Goal: Task Accomplishment & Management: Manage account settings

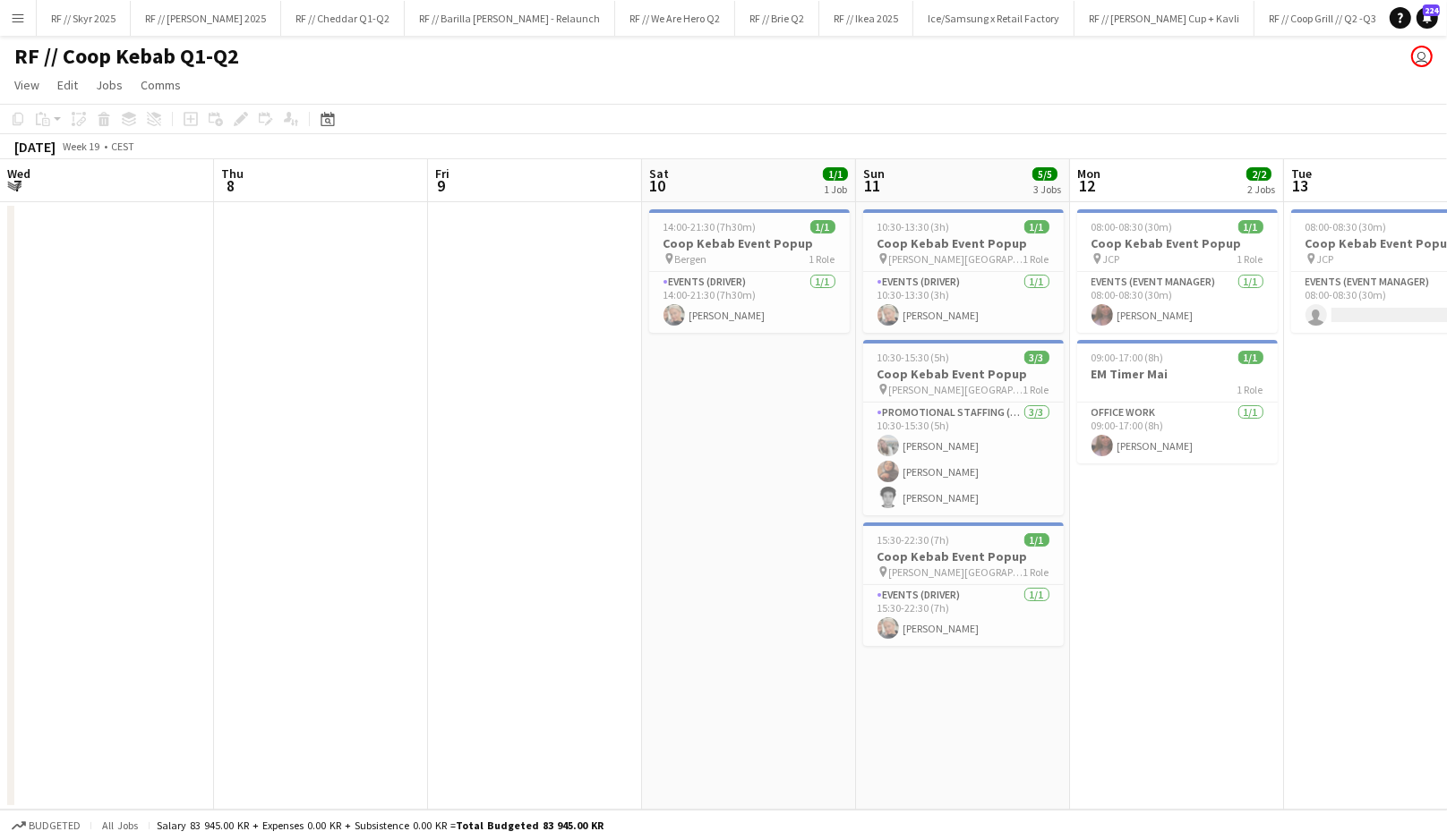
scroll to position [0, 395]
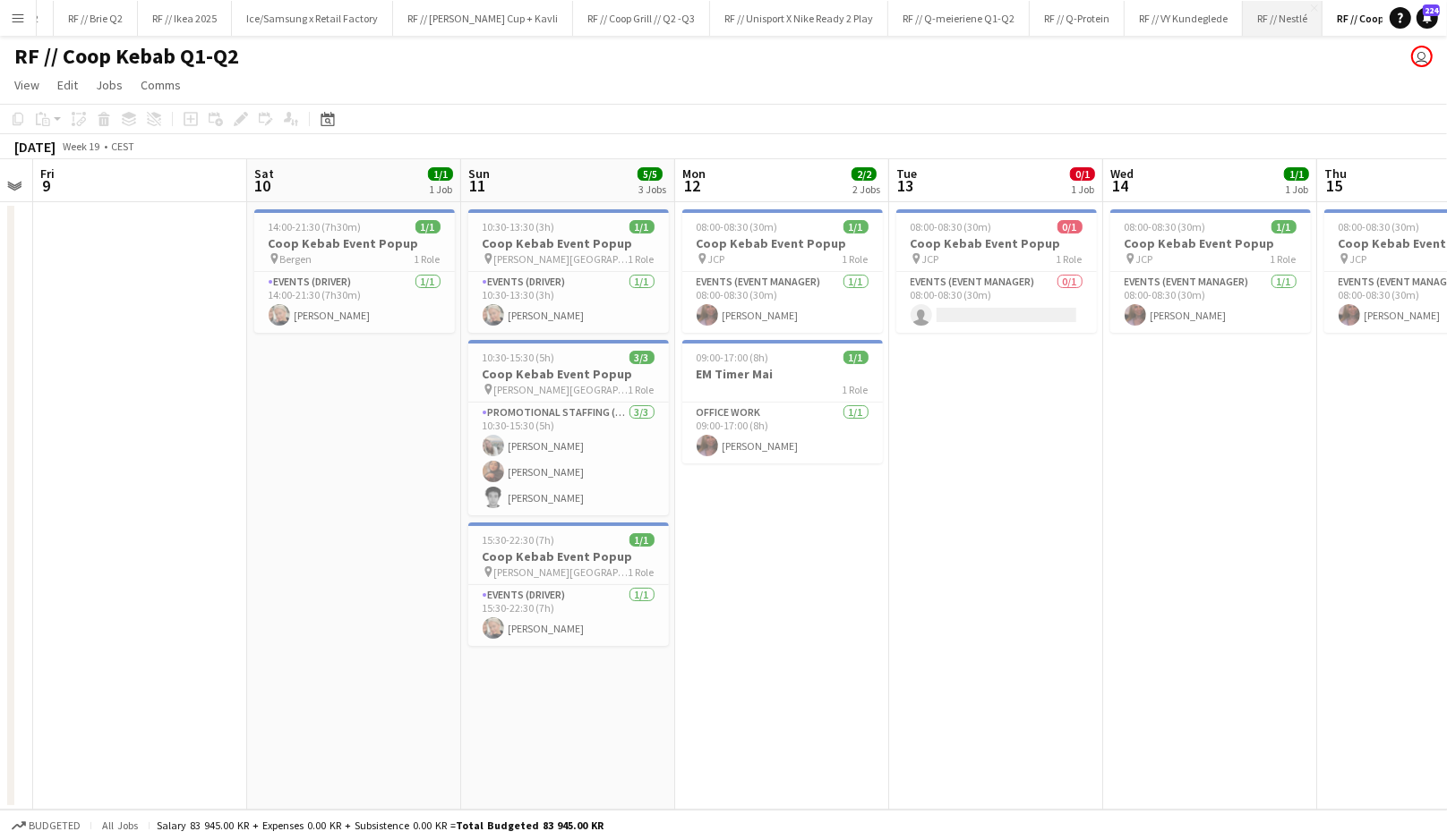
click at [1243, 14] on button "RF // Nestlé Close" at bounding box center [1282, 19] width 79 height 35
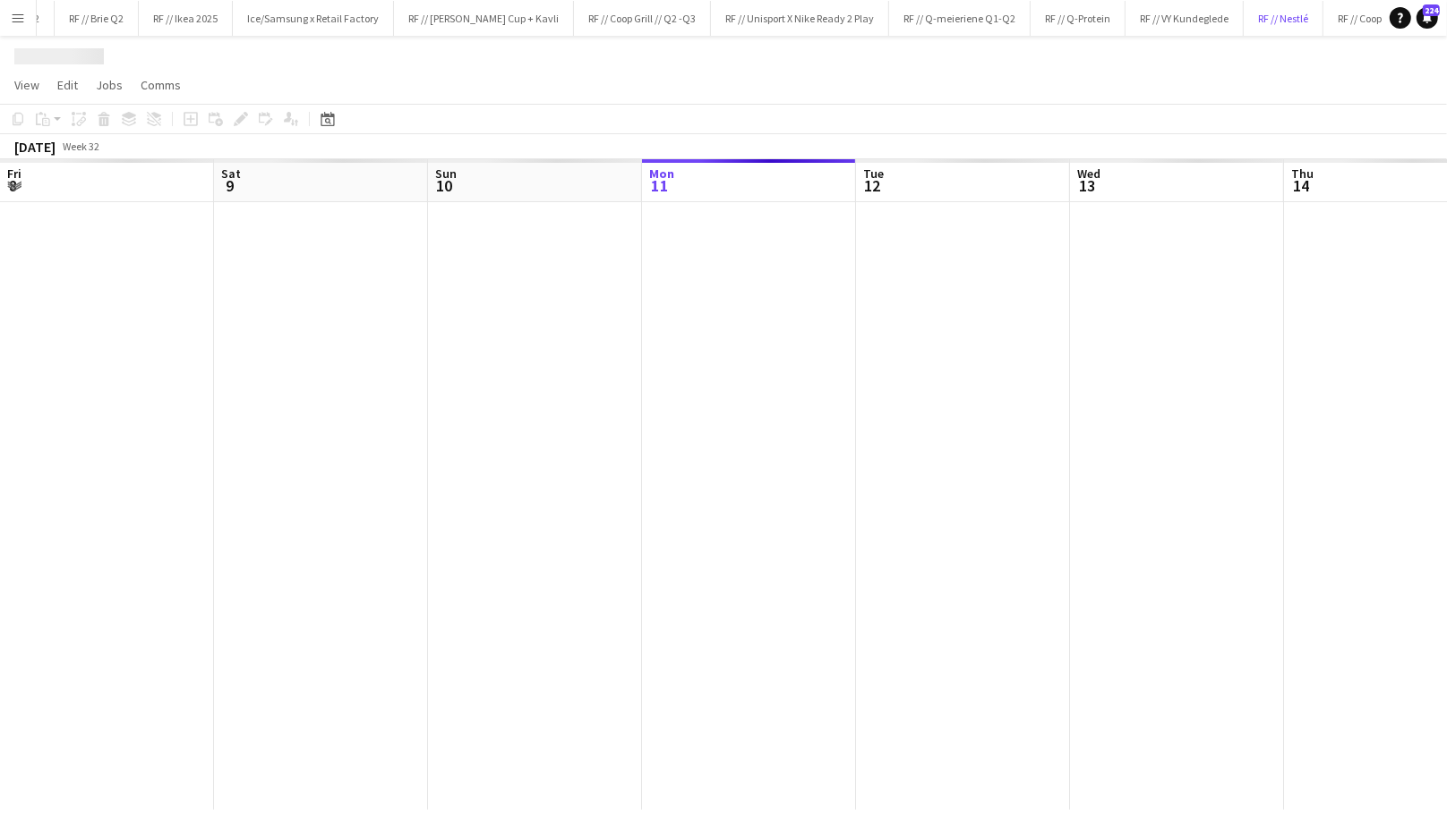
scroll to position [0, 428]
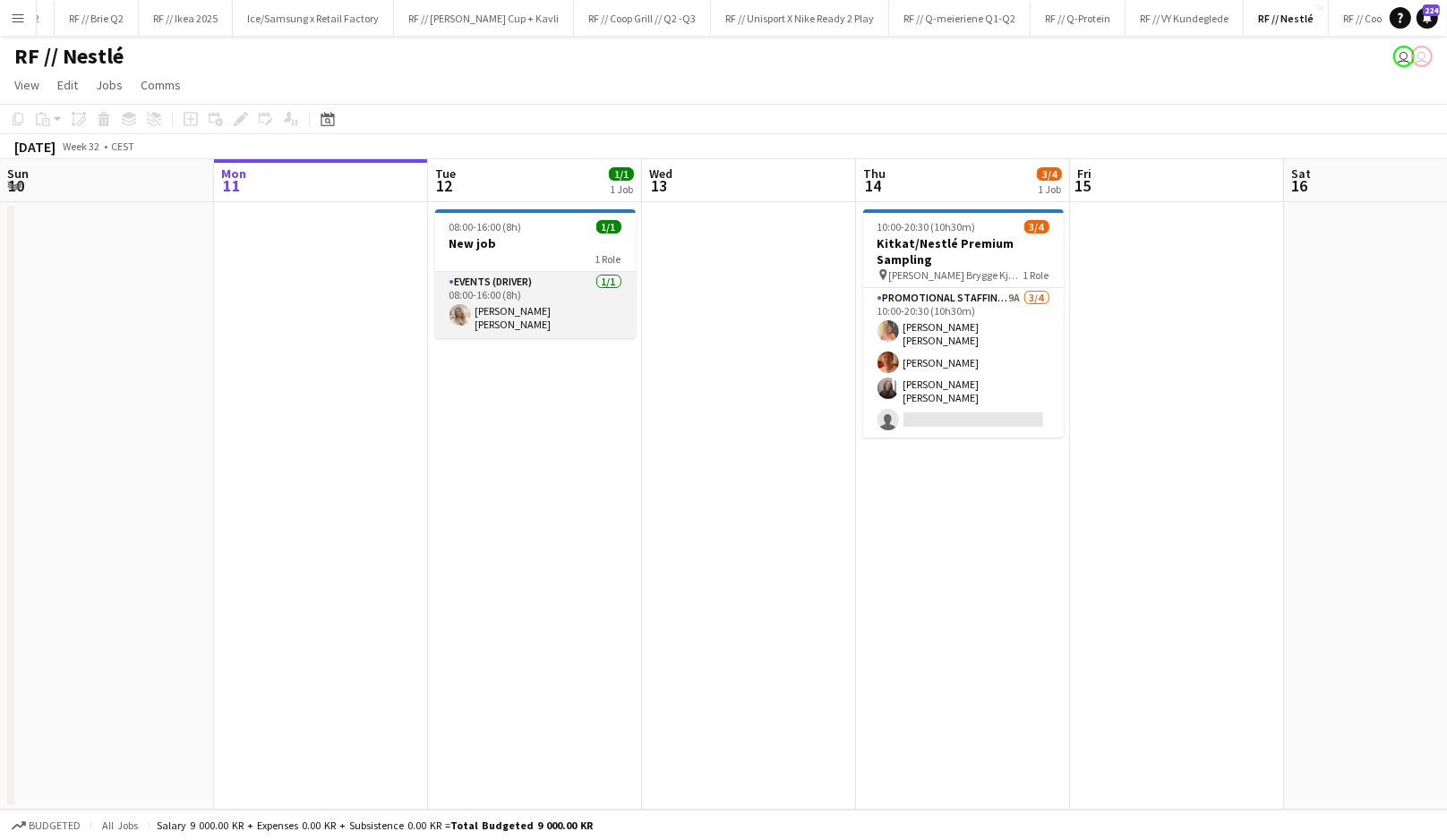
click at [503, 310] on app-card-role "Events (Driver) 1/1 08:00-16:00 (8h) Vanessa Riise Naas" at bounding box center [535, 305] width 201 height 66
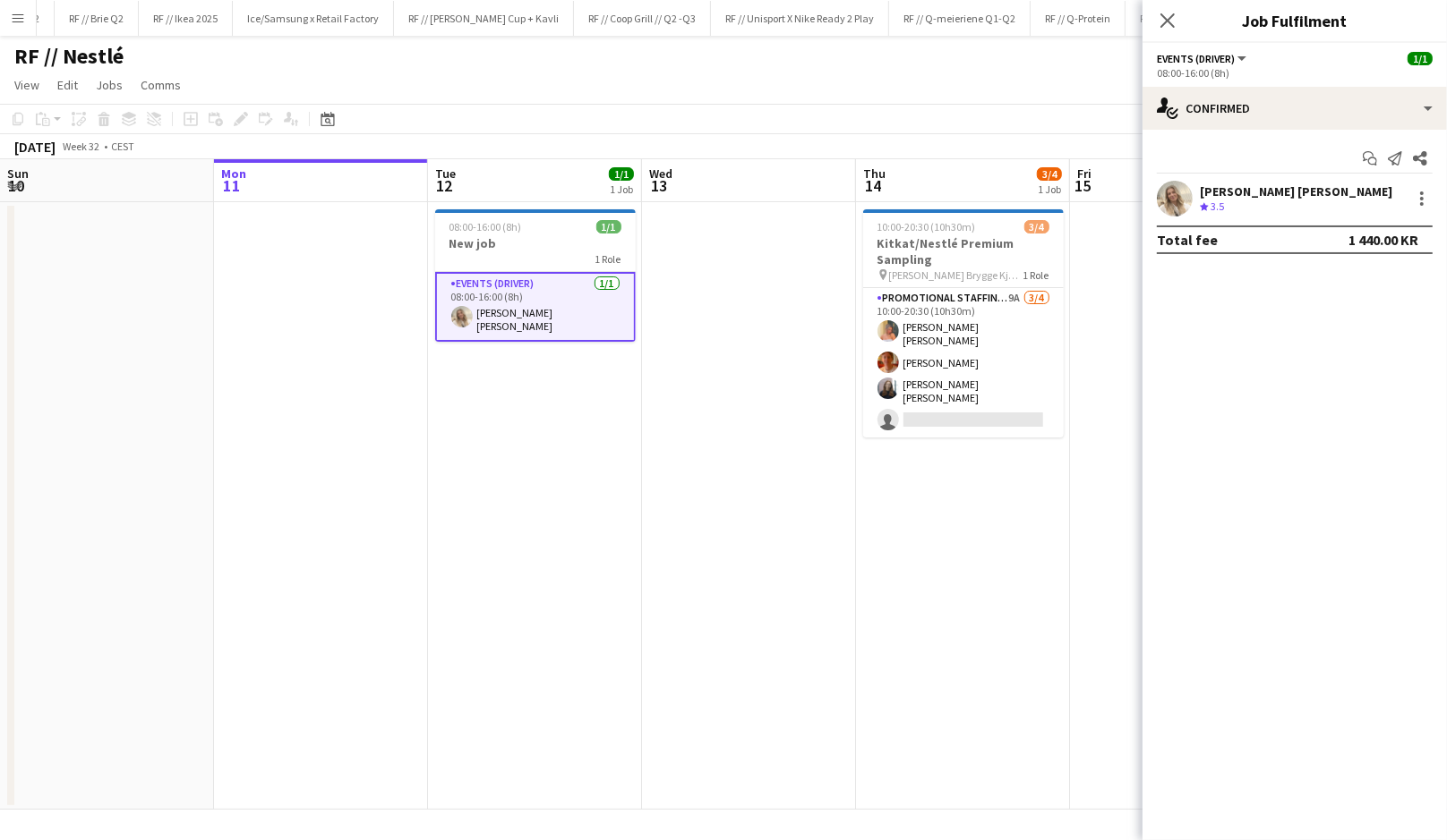
click at [1242, 206] on div "Crew rating 3.5" at bounding box center [1295, 207] width 193 height 16
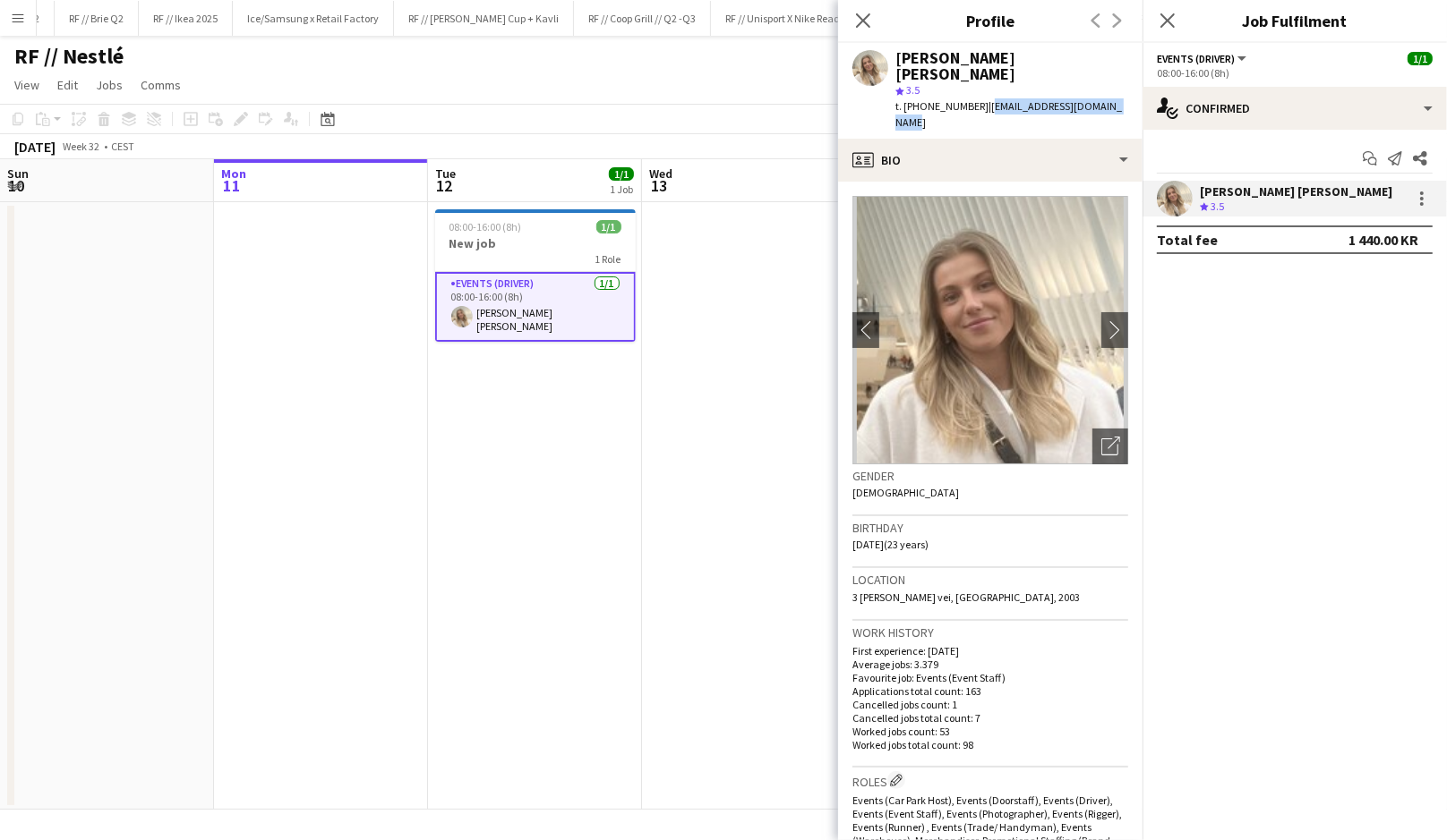
drag, startPoint x: 1102, startPoint y: 94, endPoint x: 971, endPoint y: 92, distance: 131.0
click at [971, 92] on div "Vanessa Riise Naas star 3.5 t. +4746741468 | vanessariisenaas@gmail.com" at bounding box center [990, 91] width 304 height 96
copy span "vanessariisenaas@gmail.com"
click at [562, 420] on app-date-cell "08:00-16:00 (8h) 1/1 New job 1 Role Events (Driver) 1/1 08:00-16:00 (8h) Vaness…" at bounding box center [534, 506] width 214 height 607
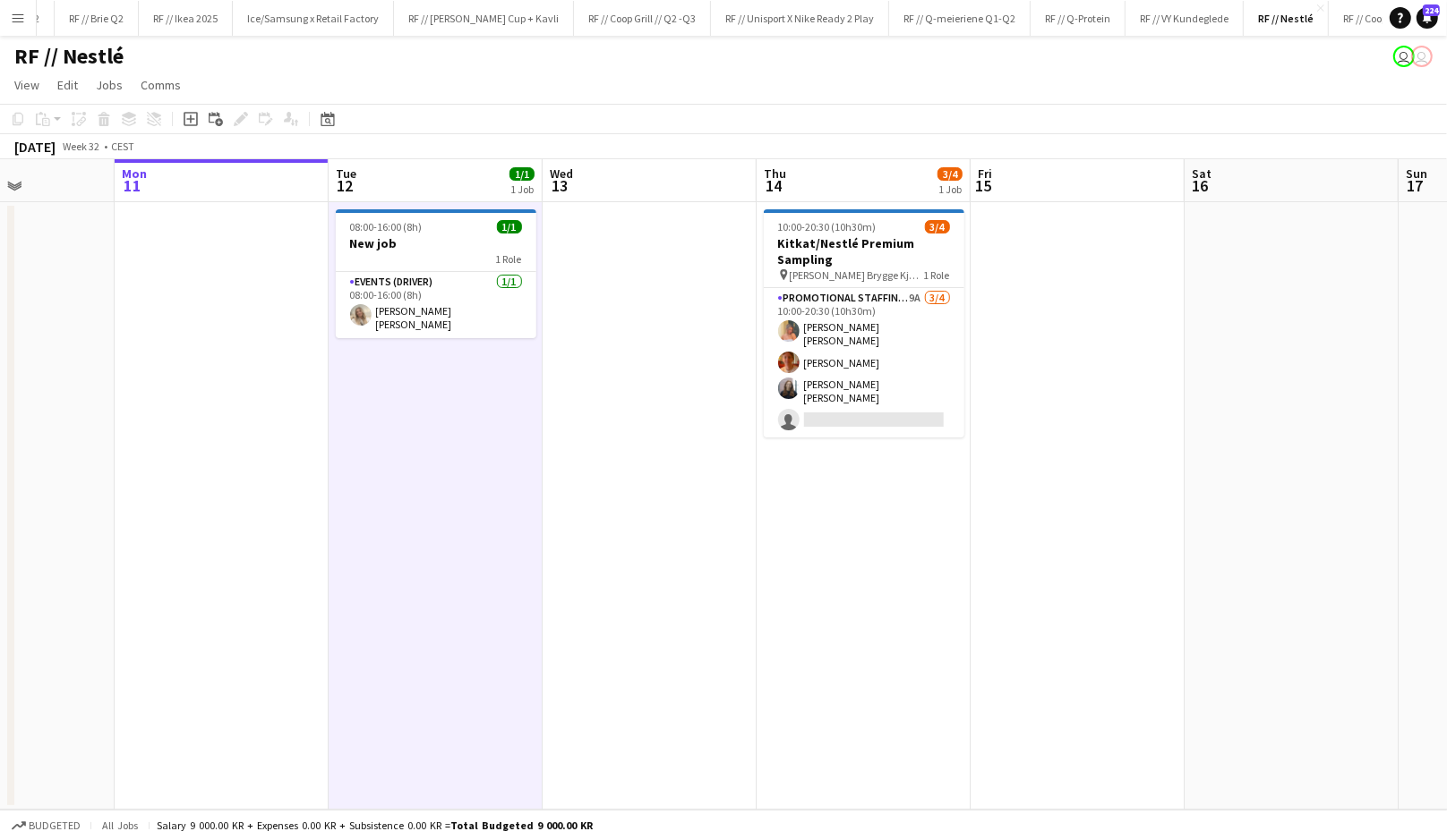
scroll to position [0, 533]
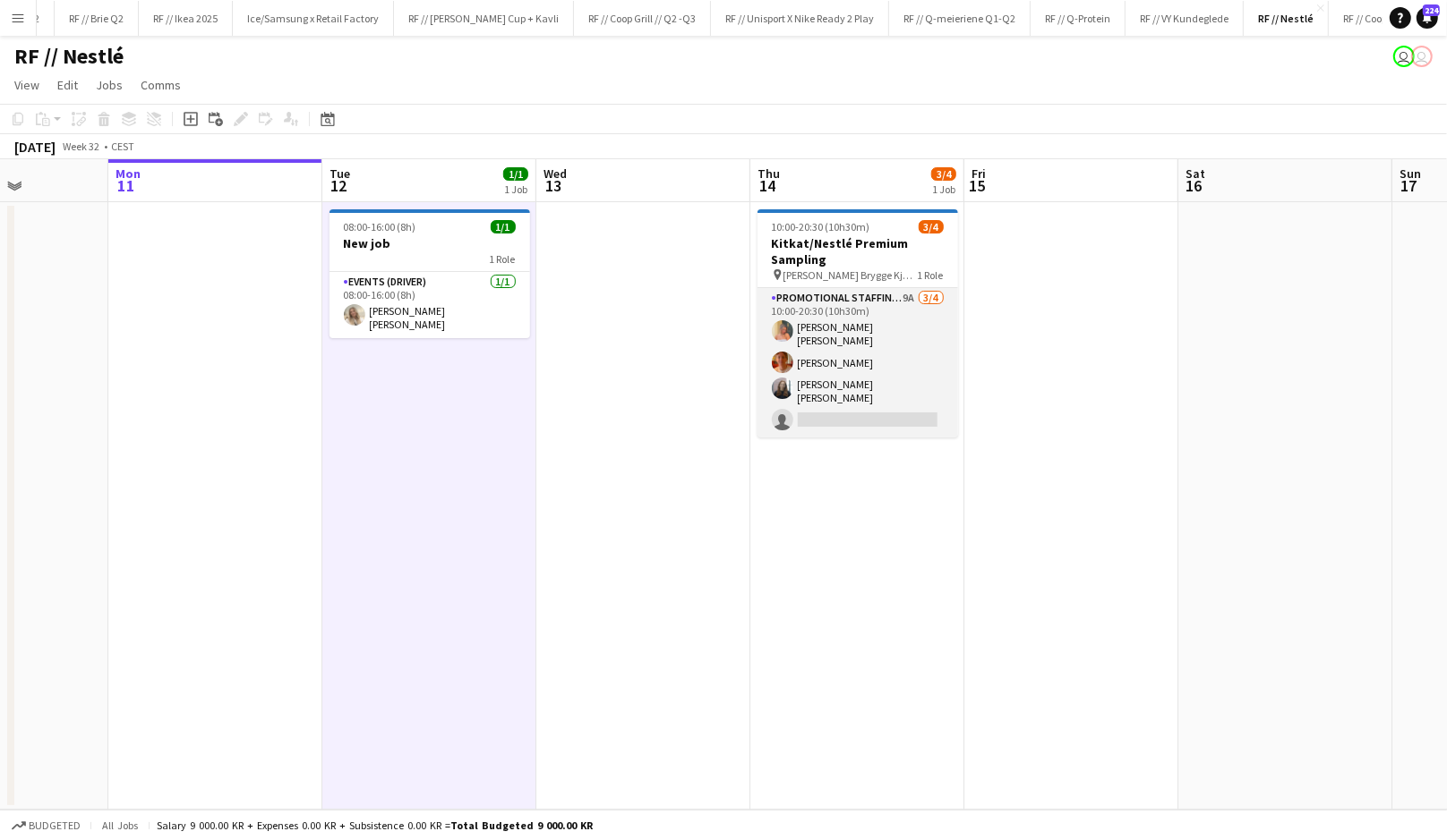
click at [812, 377] on app-card-role "Promotional Staffing (Brand Ambassadors) 9A 3/4 10:00-20:30 (10h30m) Hannah Lud…" at bounding box center [857, 363] width 201 height 150
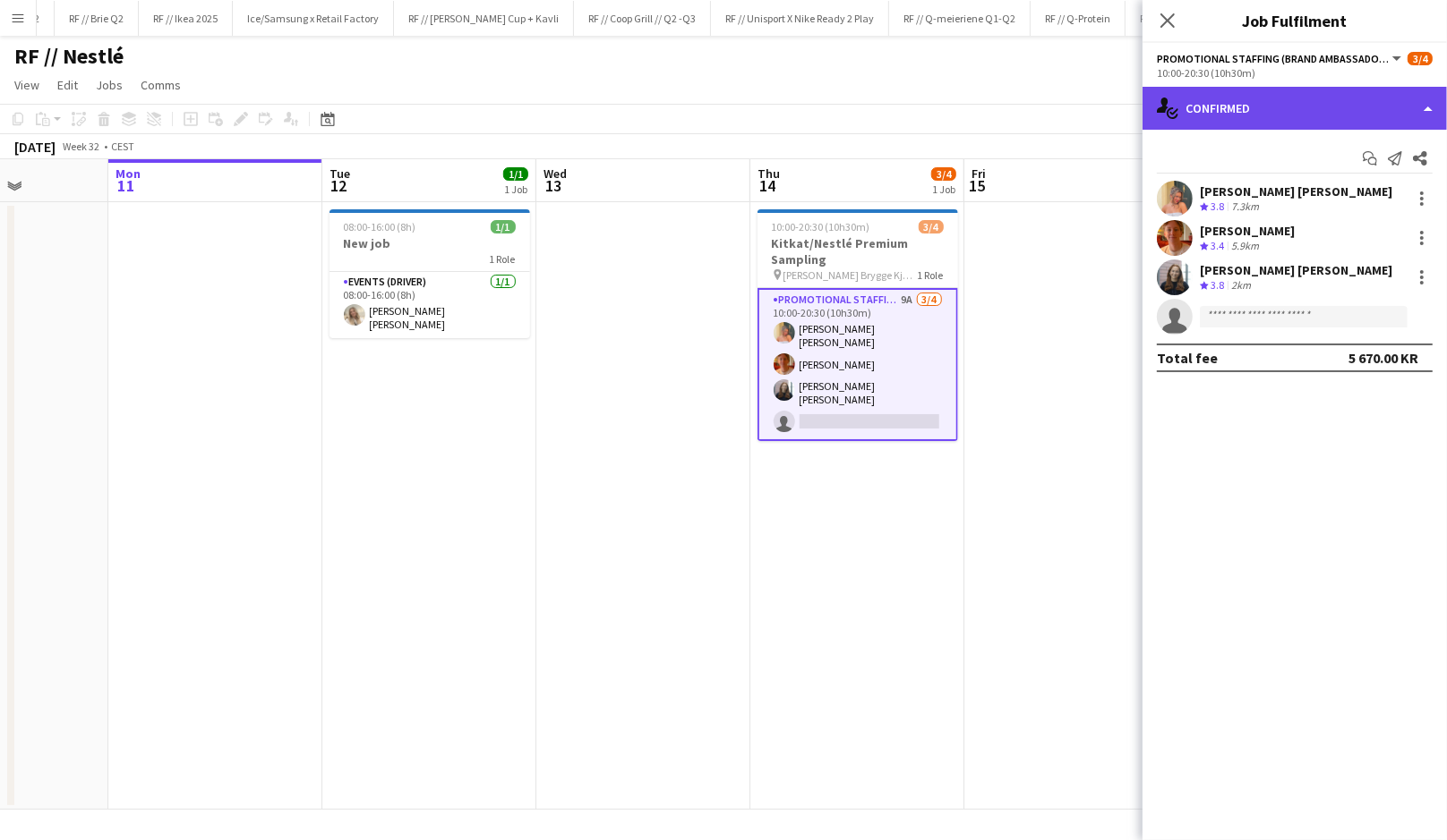
click at [1289, 111] on div "single-neutral-actions-check-2 Confirmed" at bounding box center [1294, 109] width 304 height 43
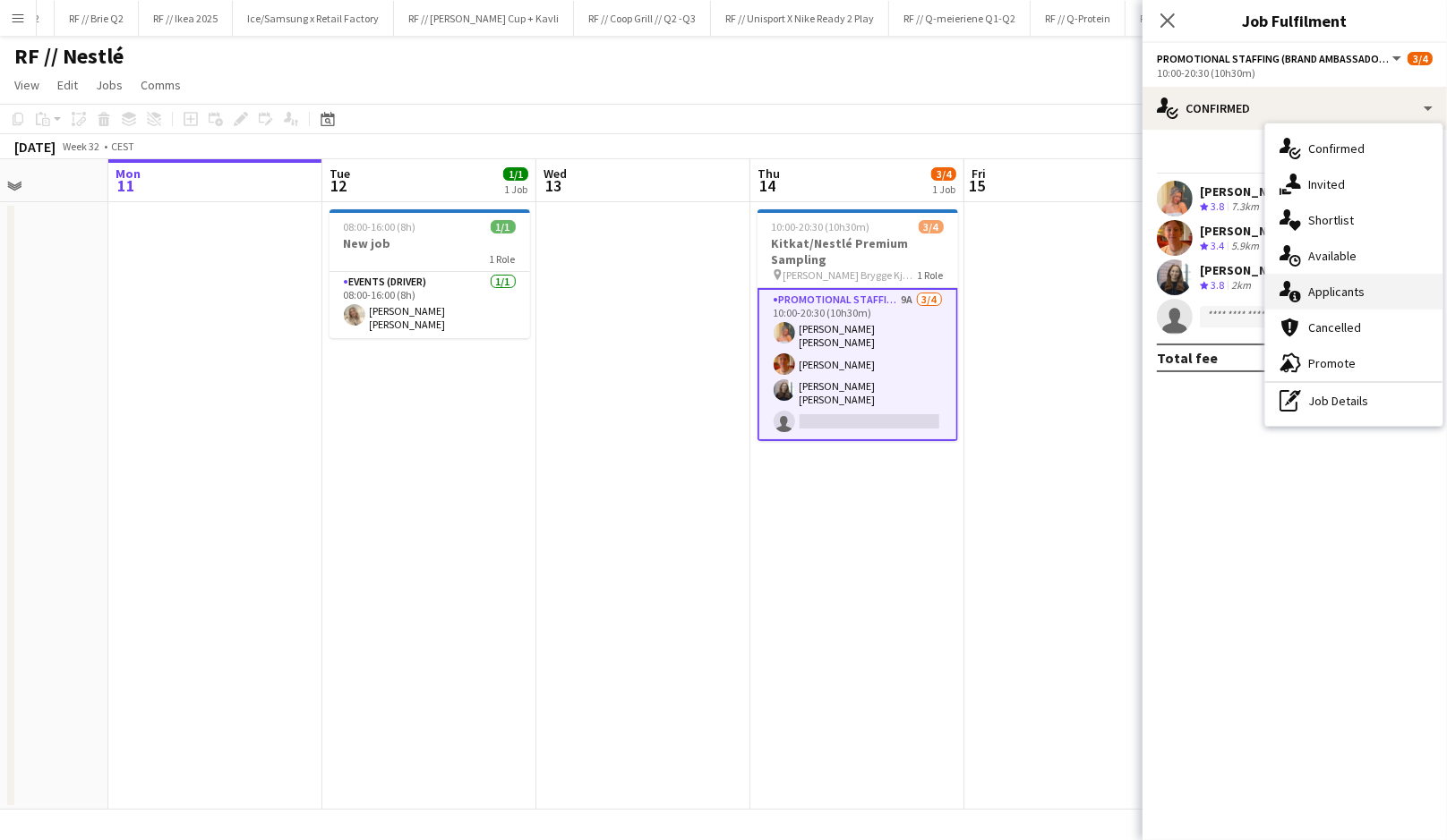
click at [1341, 288] on div "single-neutral-actions-information Applicants" at bounding box center [1353, 291] width 177 height 36
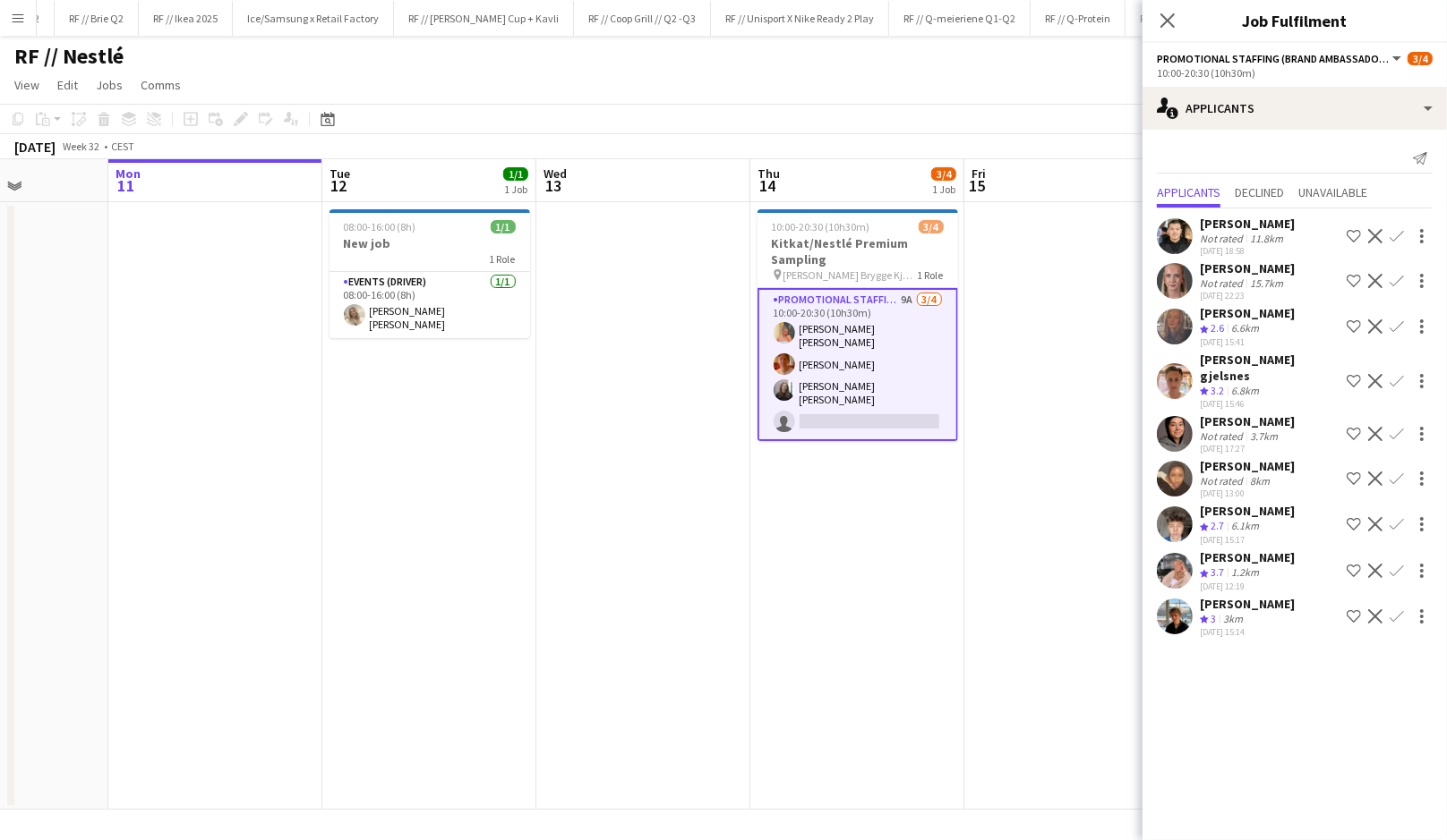
click at [1237, 550] on div "Lise Lockwood" at bounding box center [1246, 557] width 95 height 16
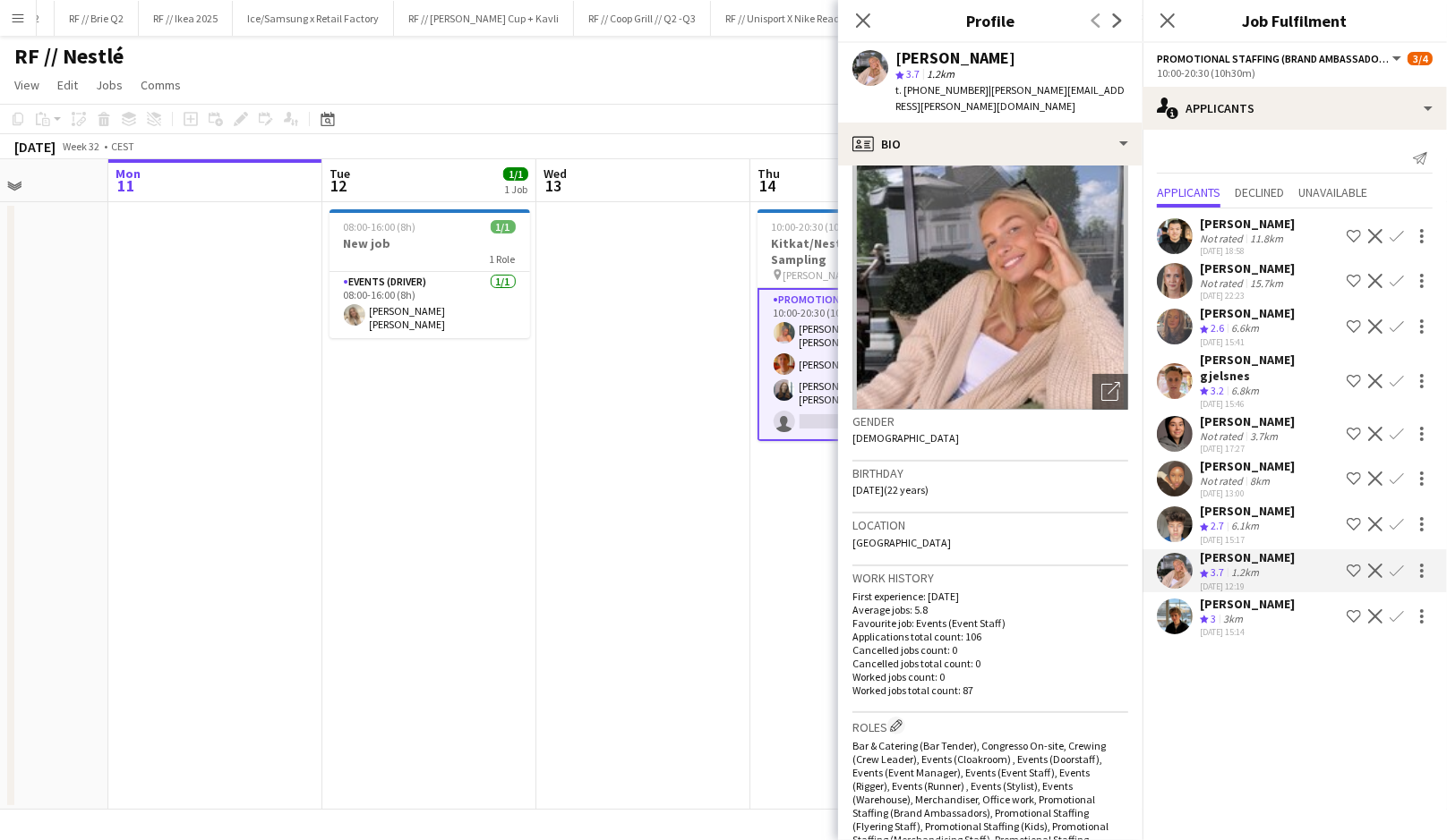
scroll to position [0, 0]
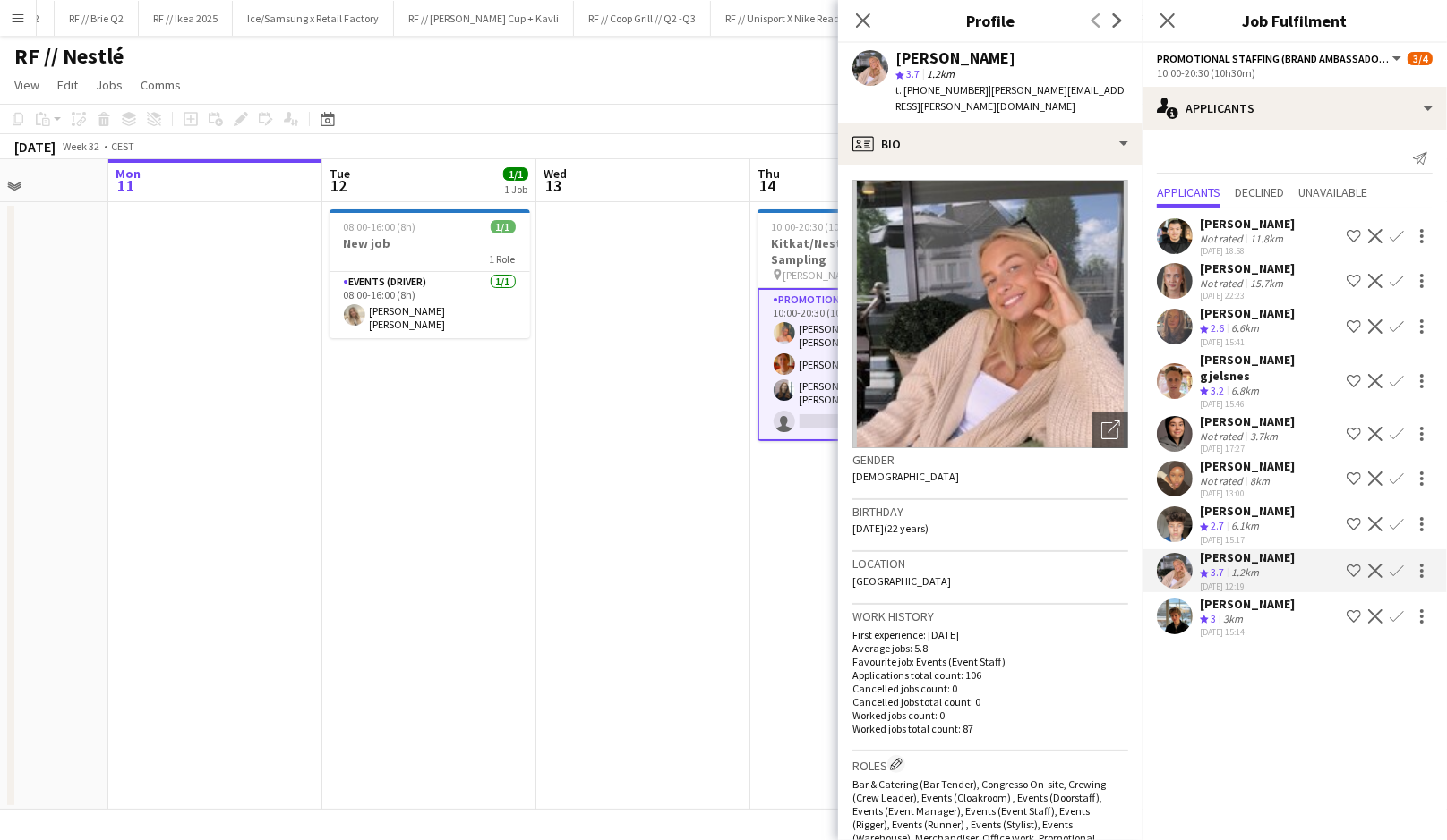
click at [1188, 604] on app-user-avatar at bounding box center [1174, 616] width 36 height 36
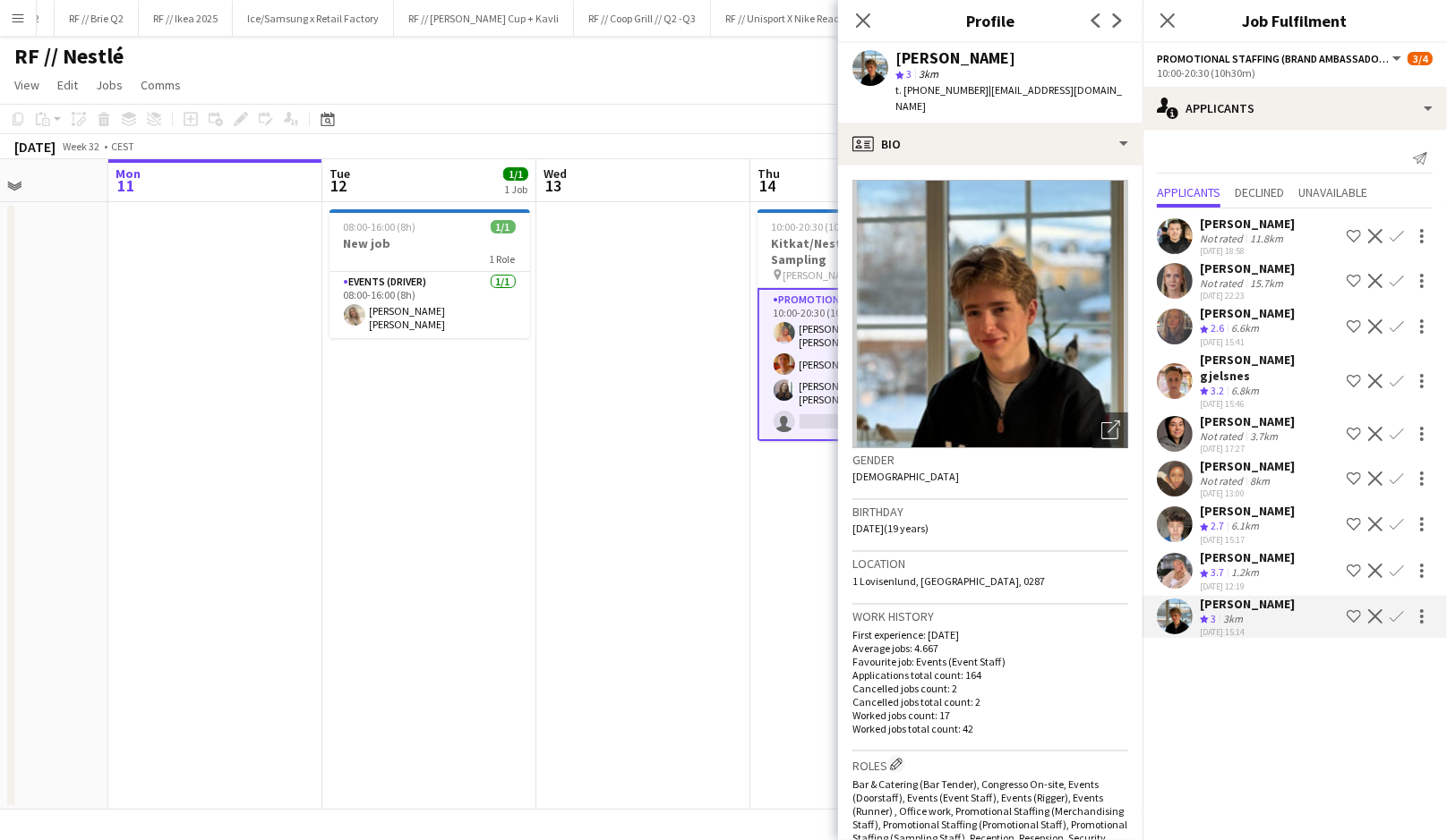
click at [1184, 561] on app-user-avatar at bounding box center [1174, 571] width 36 height 36
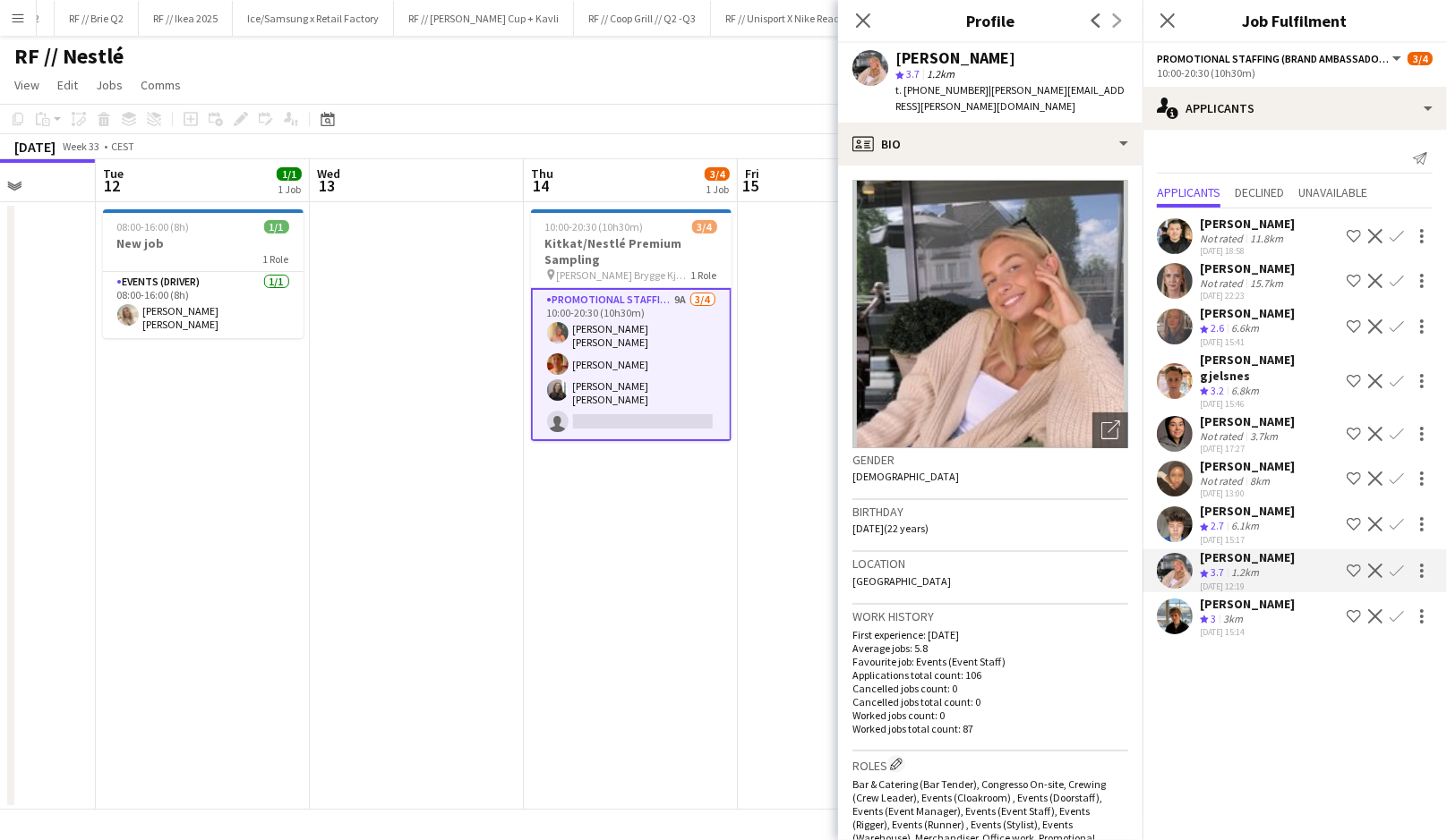
scroll to position [0, 591]
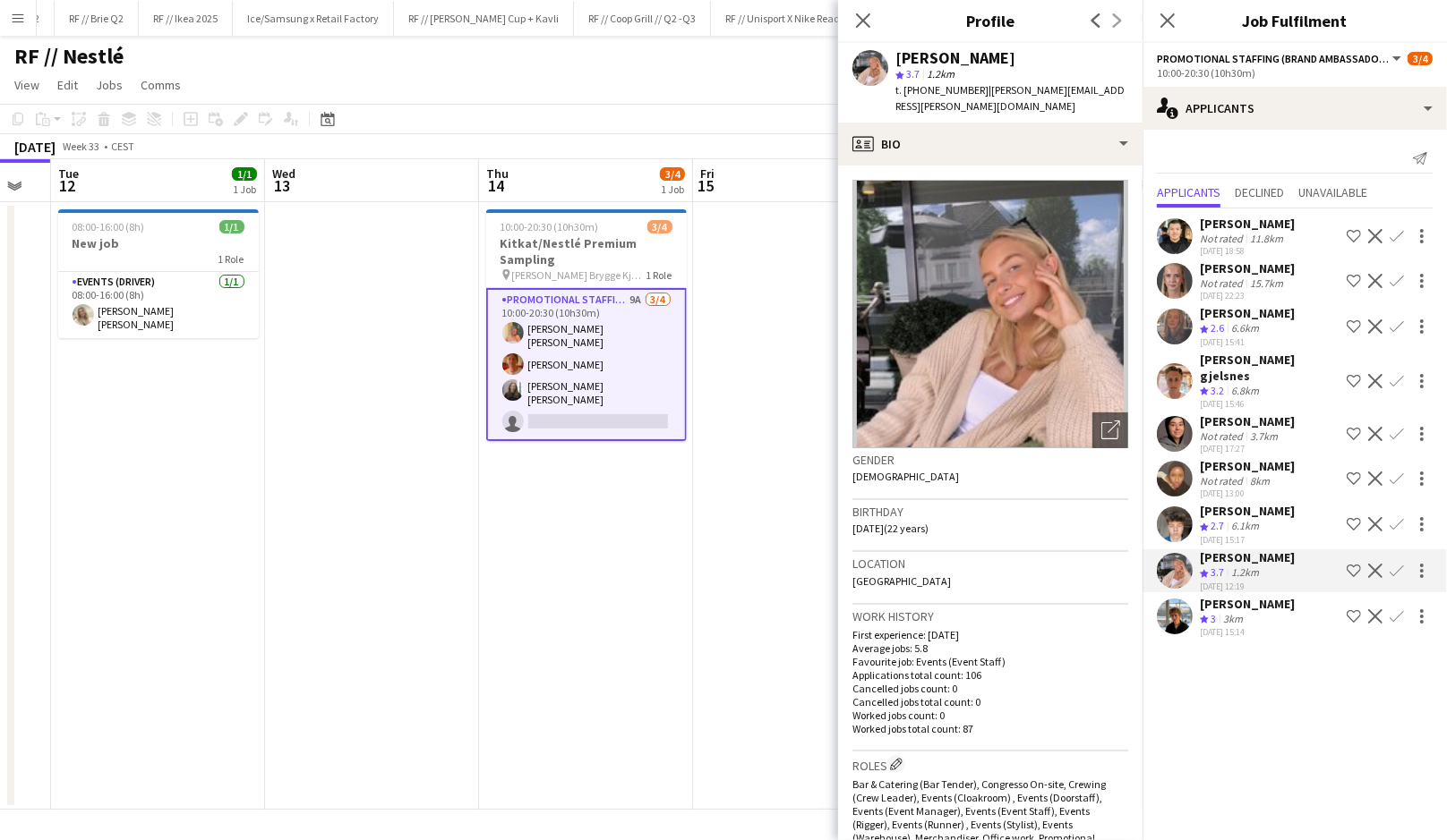
click at [1401, 564] on app-icon "Confirm" at bounding box center [1396, 571] width 15 height 15
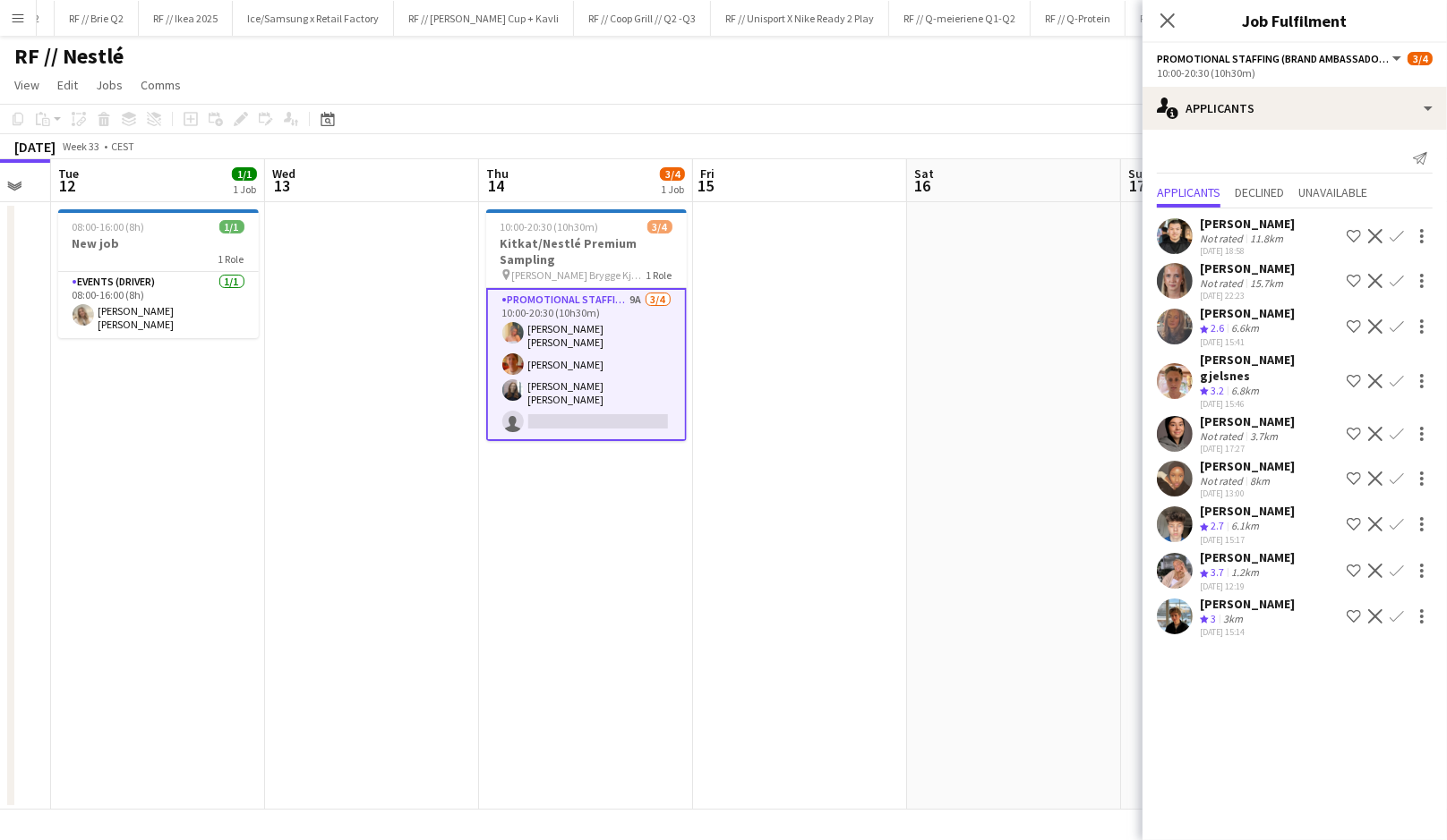
click at [1401, 564] on app-icon "Confirm" at bounding box center [1396, 571] width 15 height 15
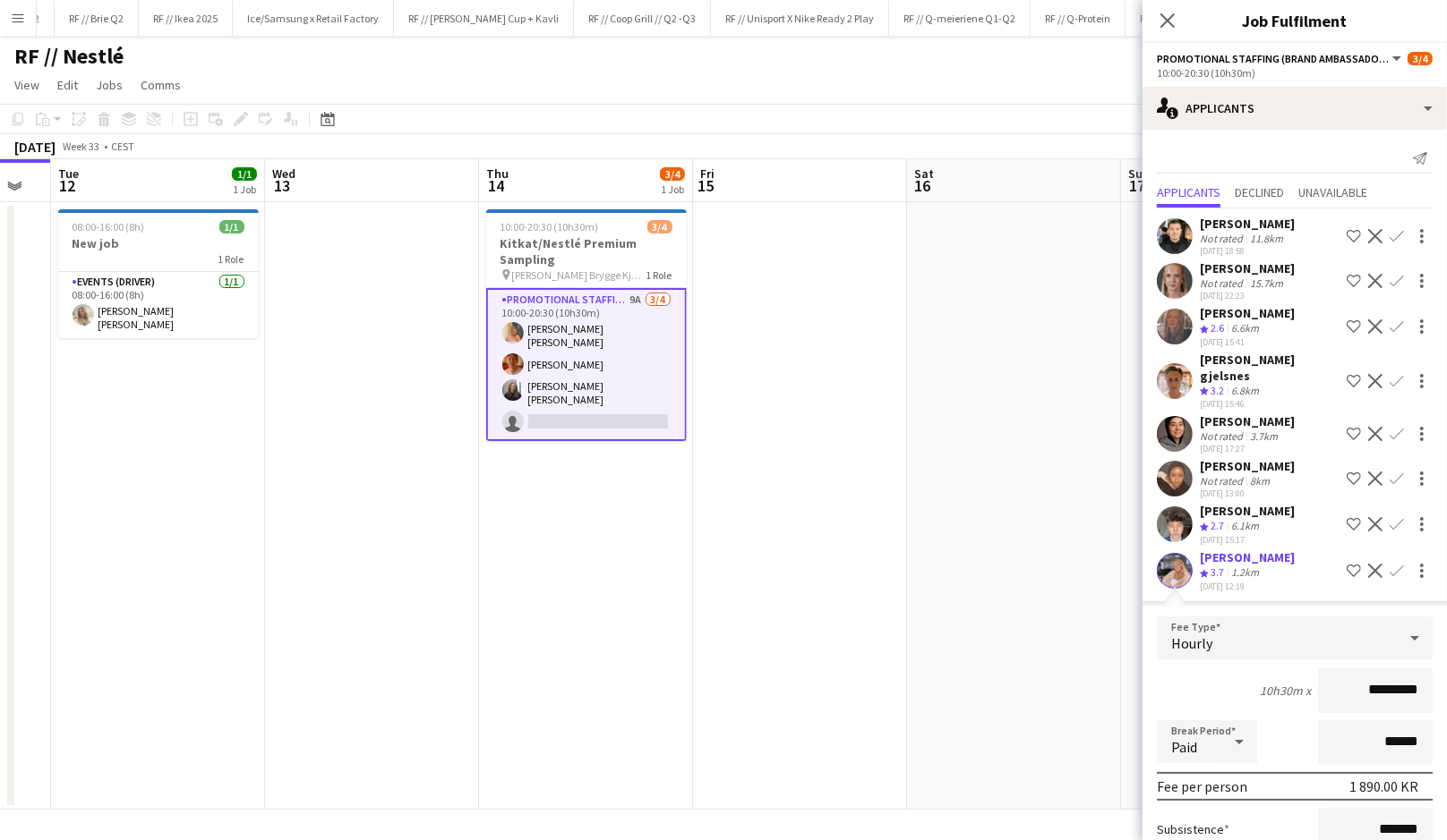
scroll to position [202, 0]
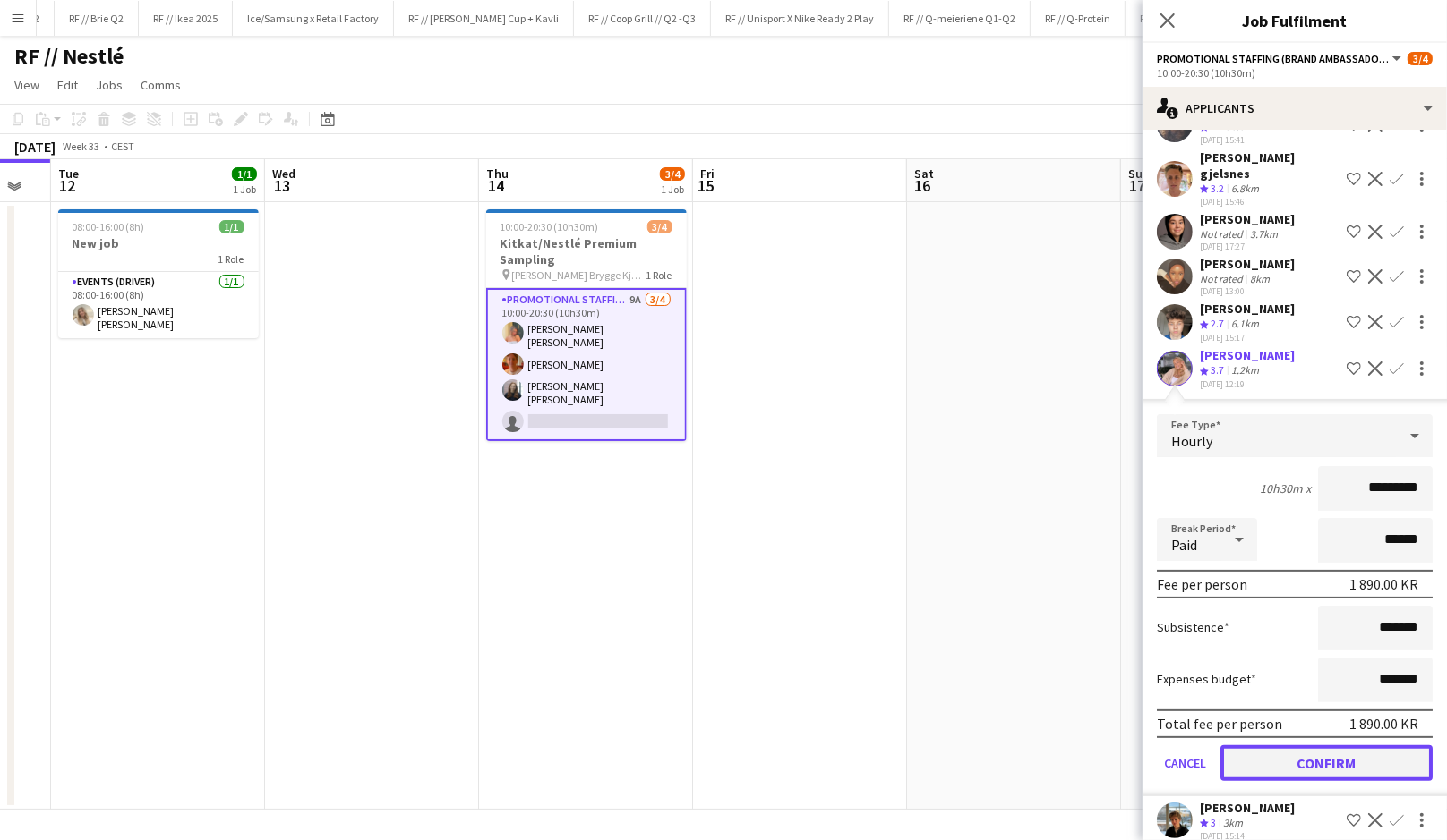
click at [1345, 747] on button "Confirm" at bounding box center [1326, 763] width 212 height 36
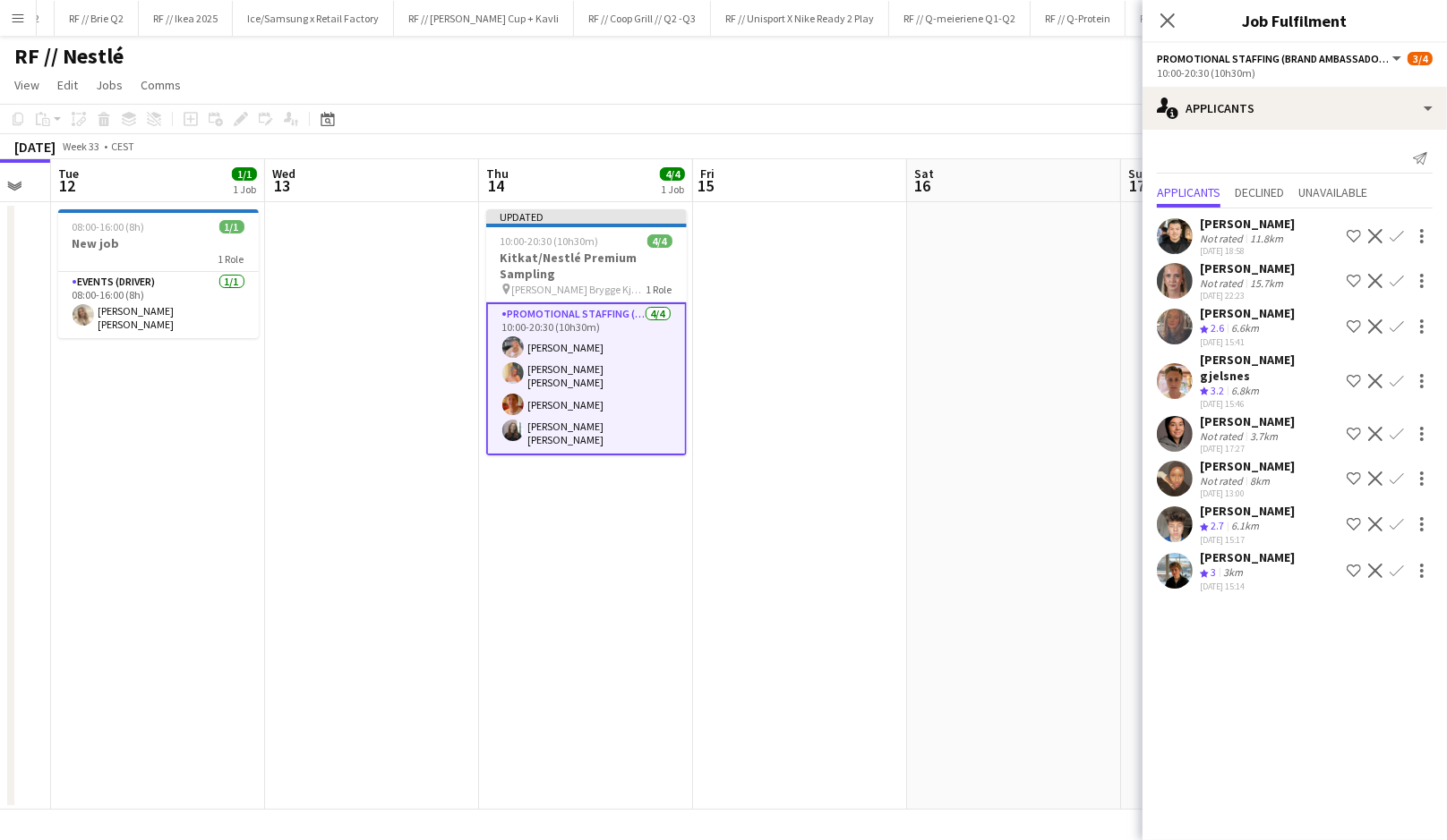
click at [734, 481] on app-date-cell at bounding box center [799, 506] width 214 height 607
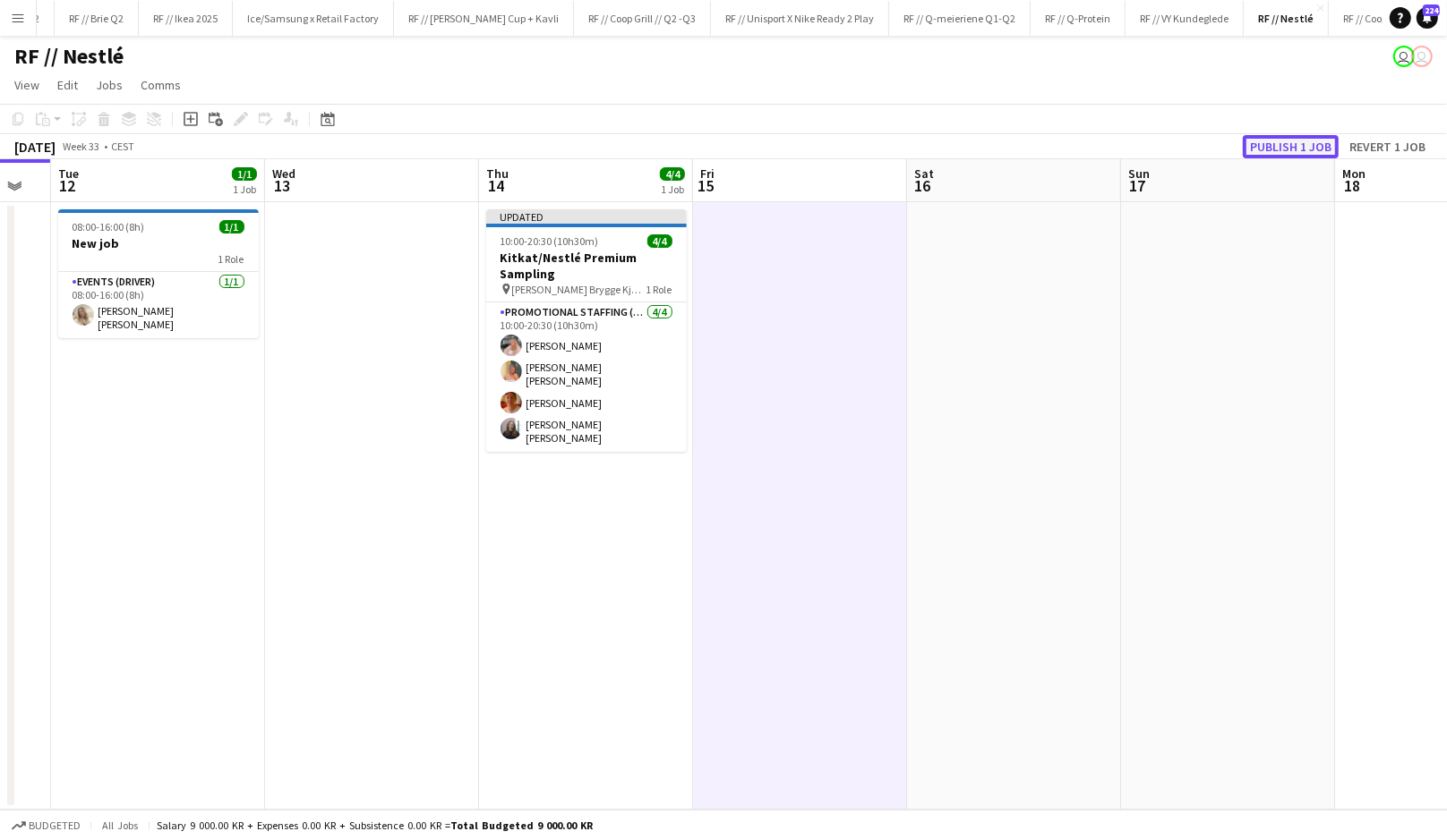
click at [1283, 147] on button "Publish 1 job" at bounding box center [1290, 147] width 96 height 23
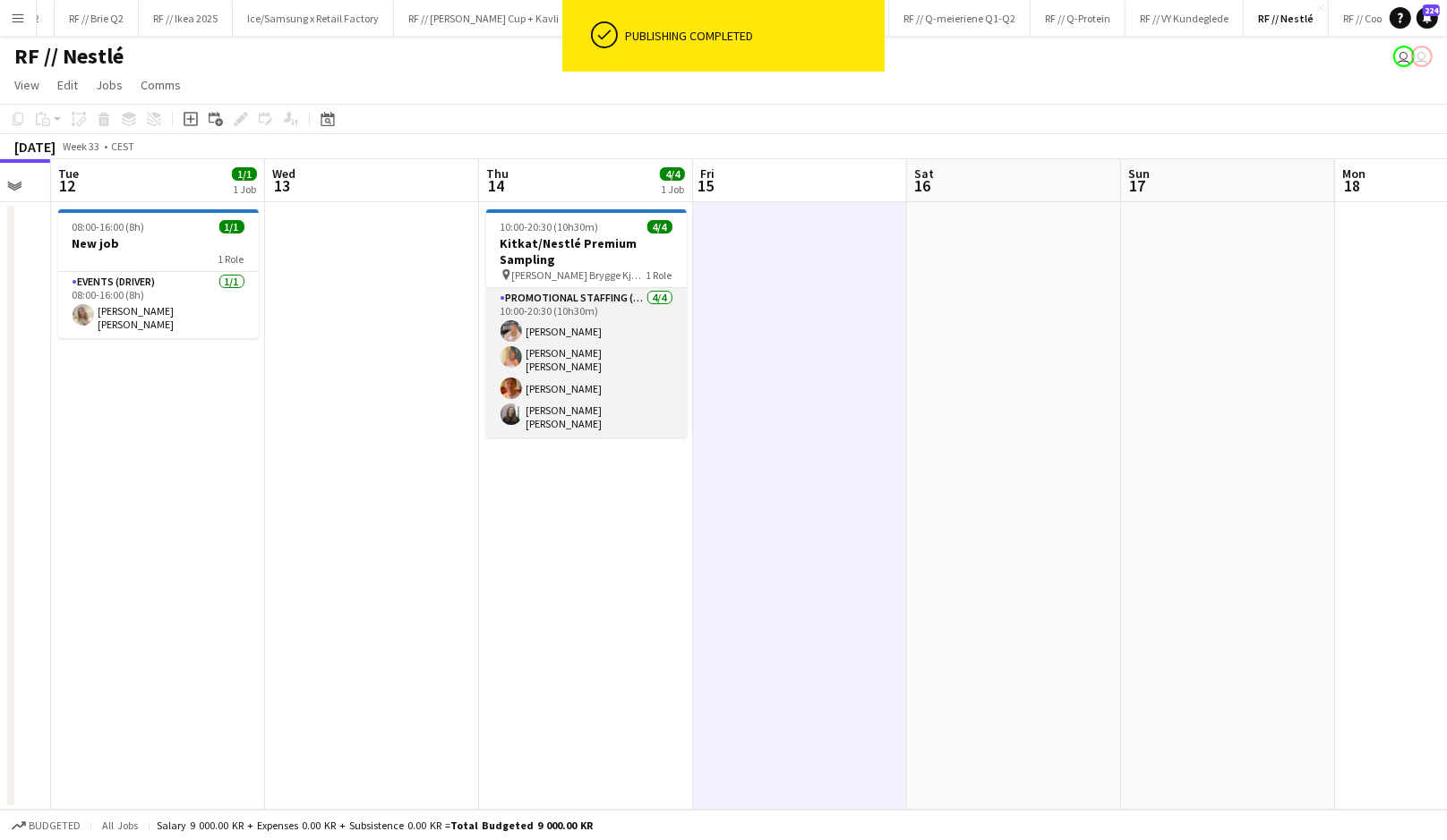
click at [545, 378] on app-card-role "Promotional Staffing (Brand Ambassadors) 4/4 10:00-20:30 (10h30m) Lise Lockwood…" at bounding box center [586, 363] width 201 height 150
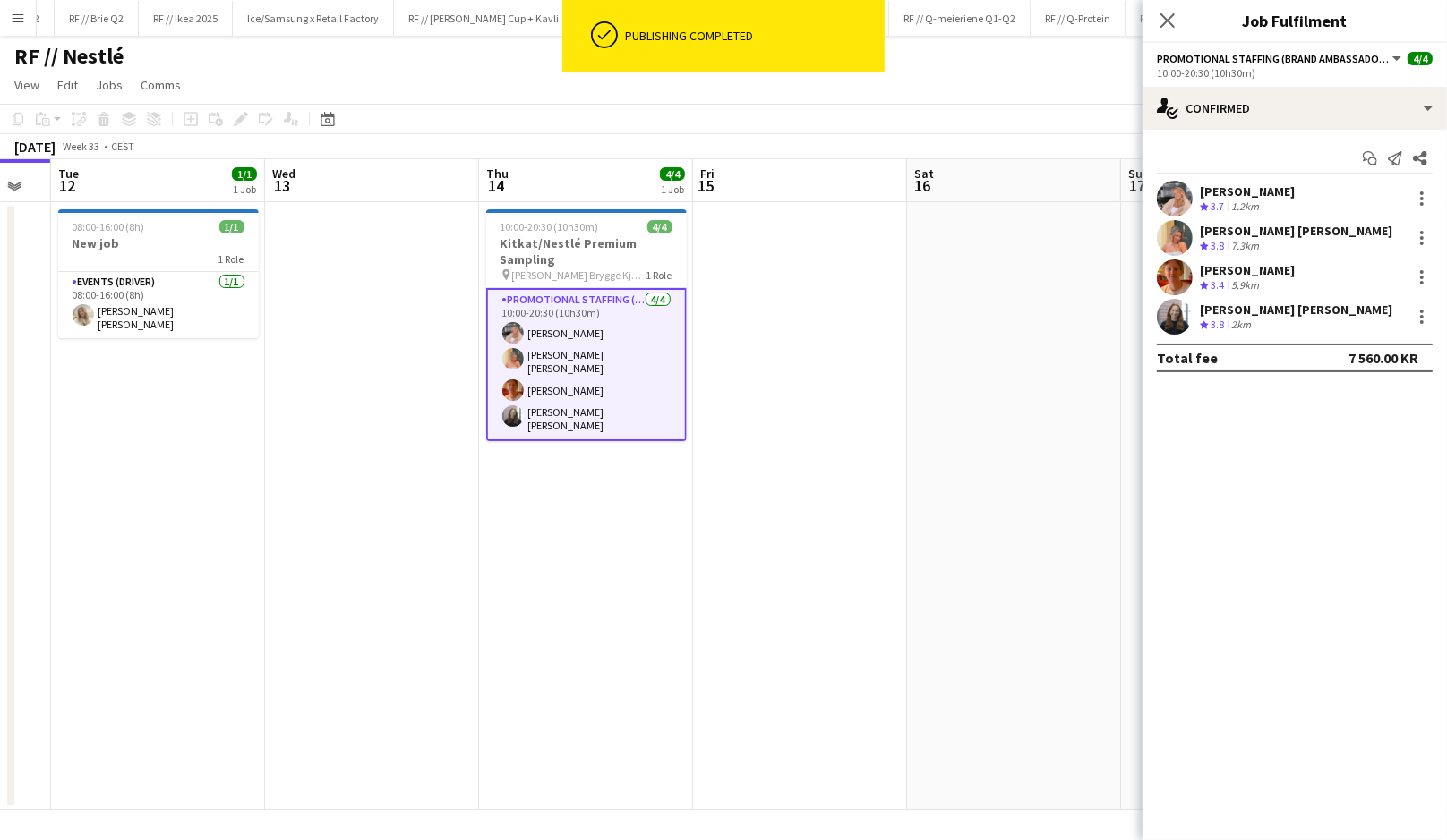
click at [1174, 273] on app-user-avatar at bounding box center [1174, 277] width 36 height 36
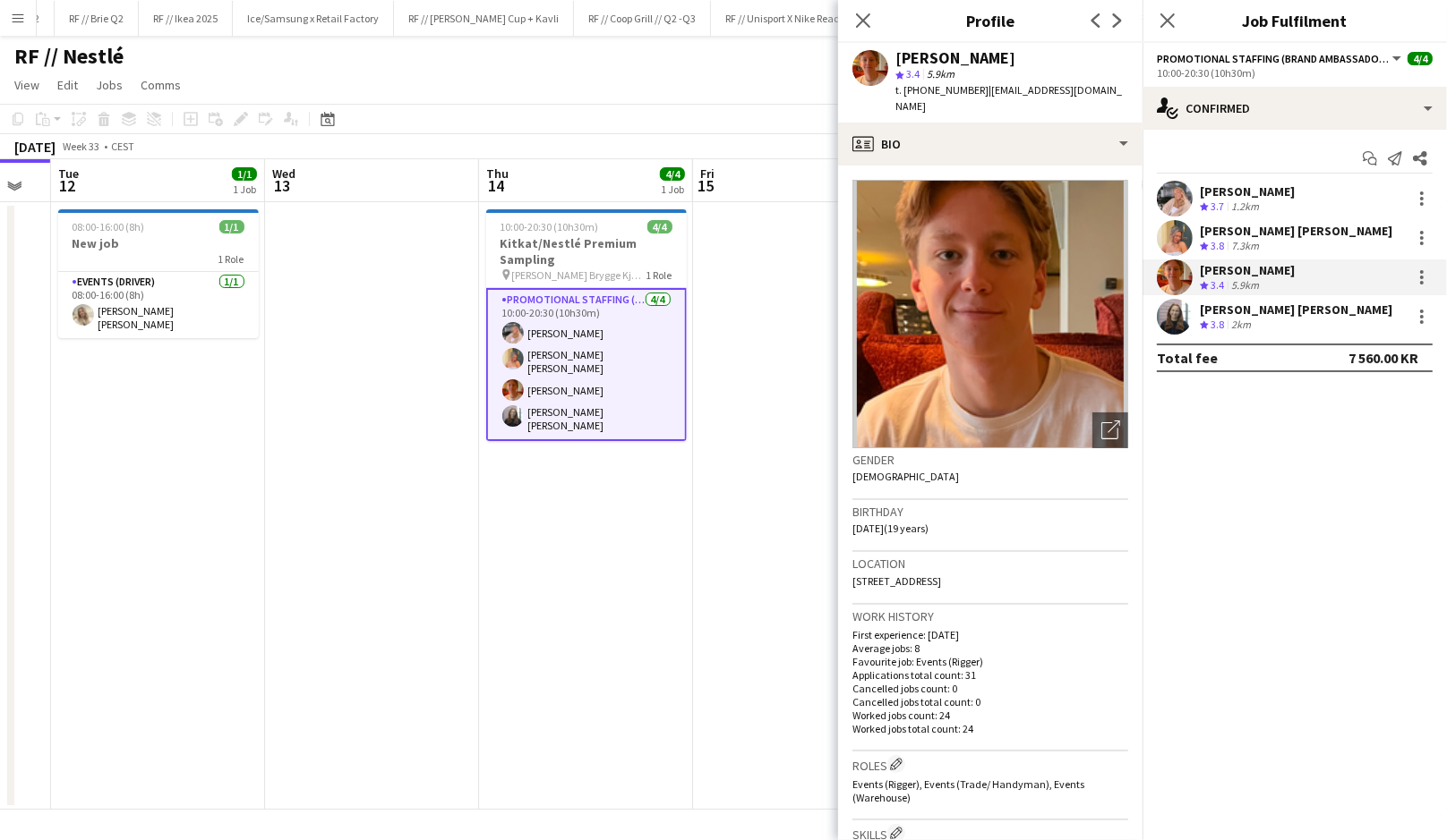
click at [749, 554] on app-date-cell at bounding box center [799, 506] width 214 height 607
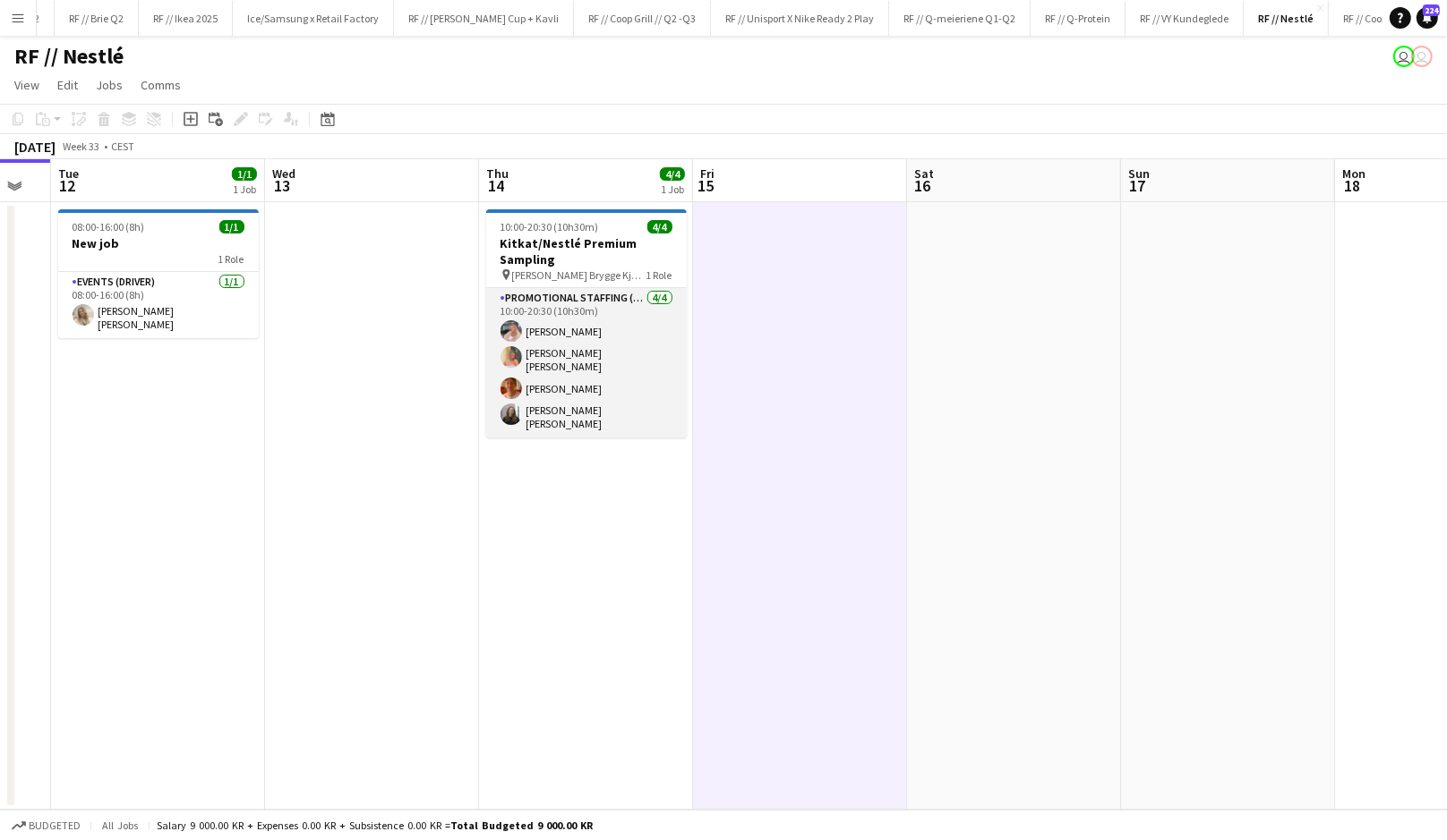
click at [563, 387] on app-card-role "Promotional Staffing (Brand Ambassadors) 4/4 10:00-20:30 (10h30m) Lise Lockwood…" at bounding box center [586, 363] width 201 height 150
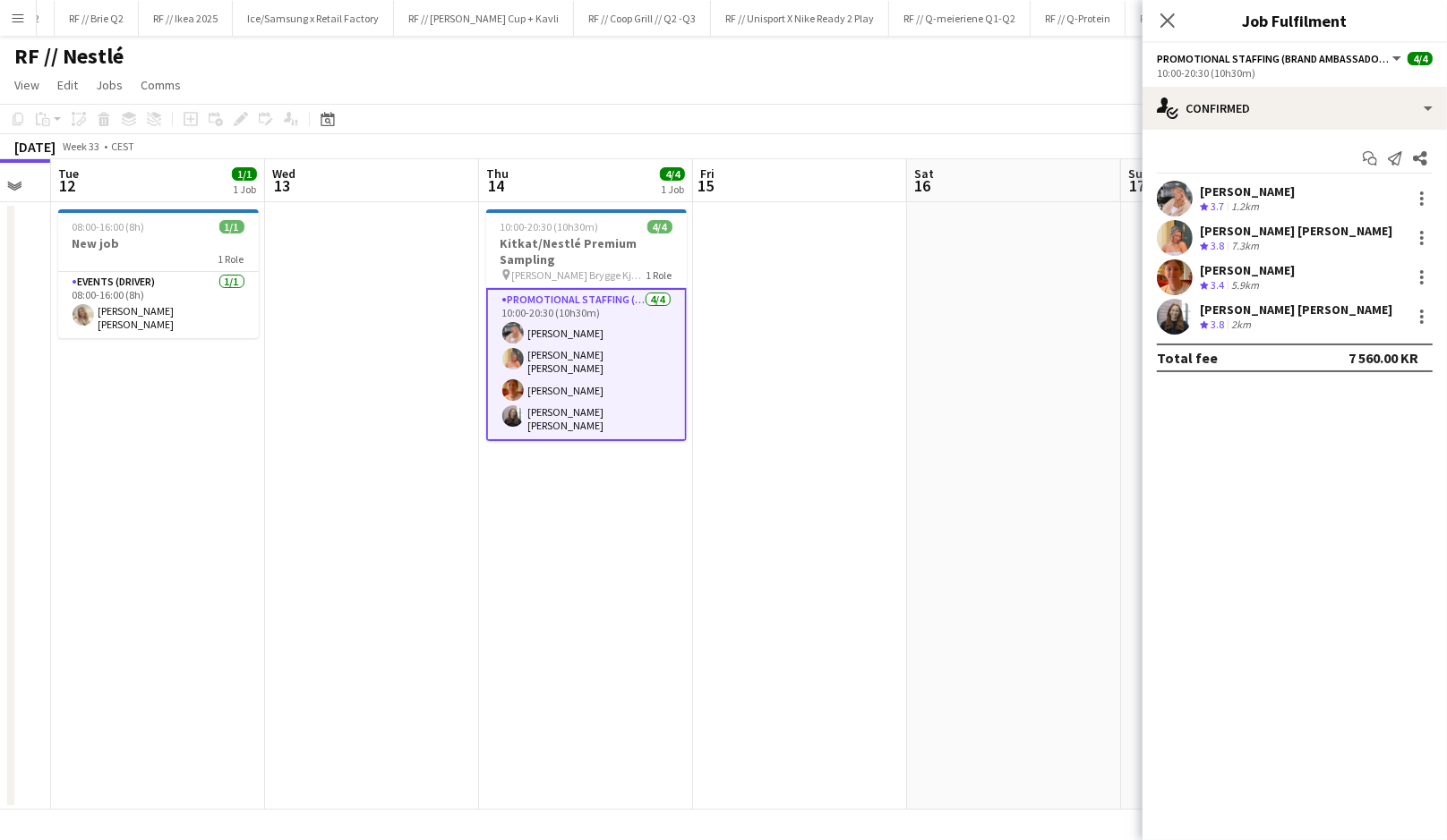
click at [1179, 274] on app-user-avatar at bounding box center [1174, 277] width 36 height 36
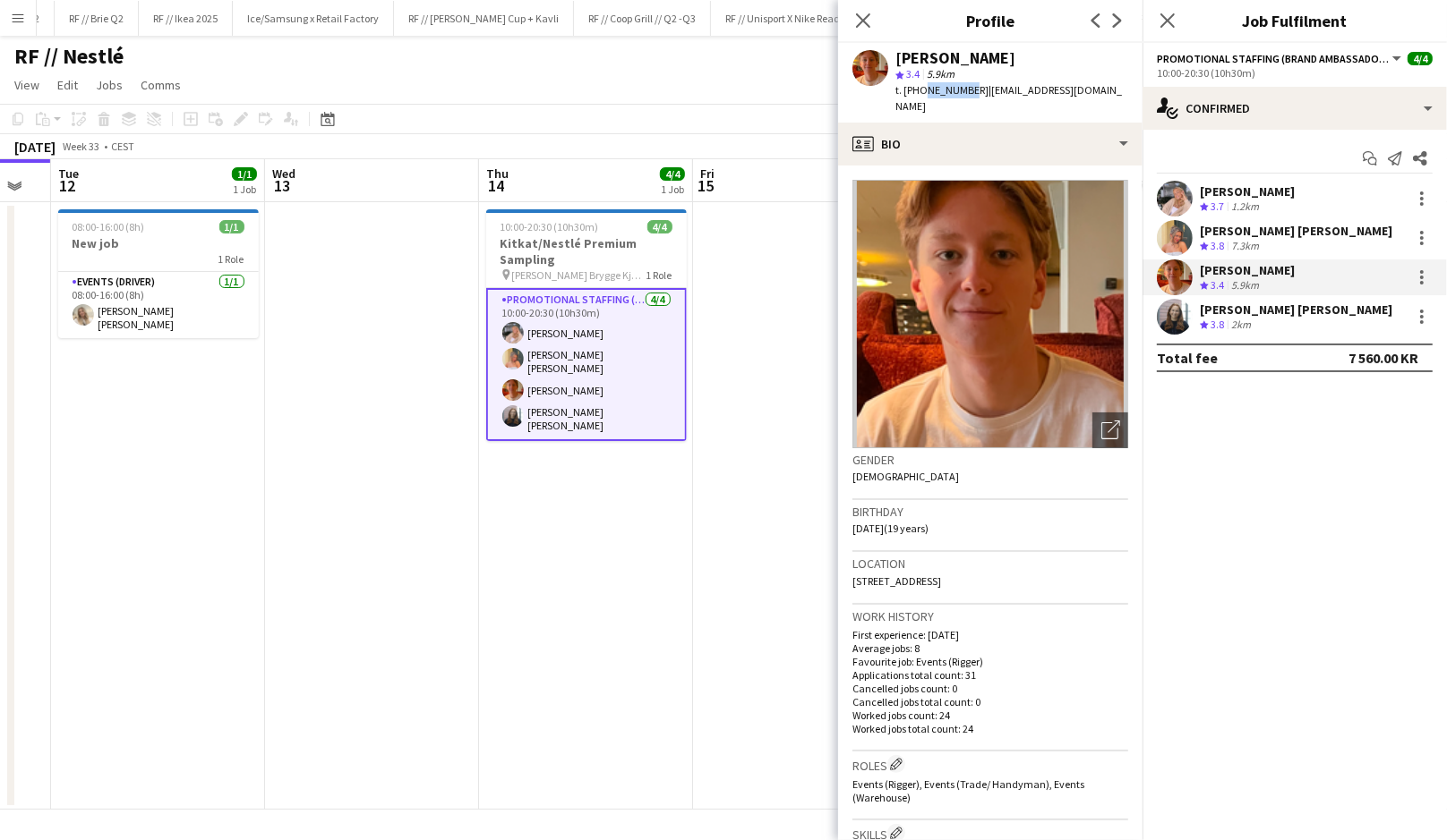
drag, startPoint x: 963, startPoint y: 92, endPoint x: 920, endPoint y: 90, distance: 43.0
click at [920, 90] on span "t. +4741533717" at bounding box center [941, 90] width 93 height 14
copy span "41533717"
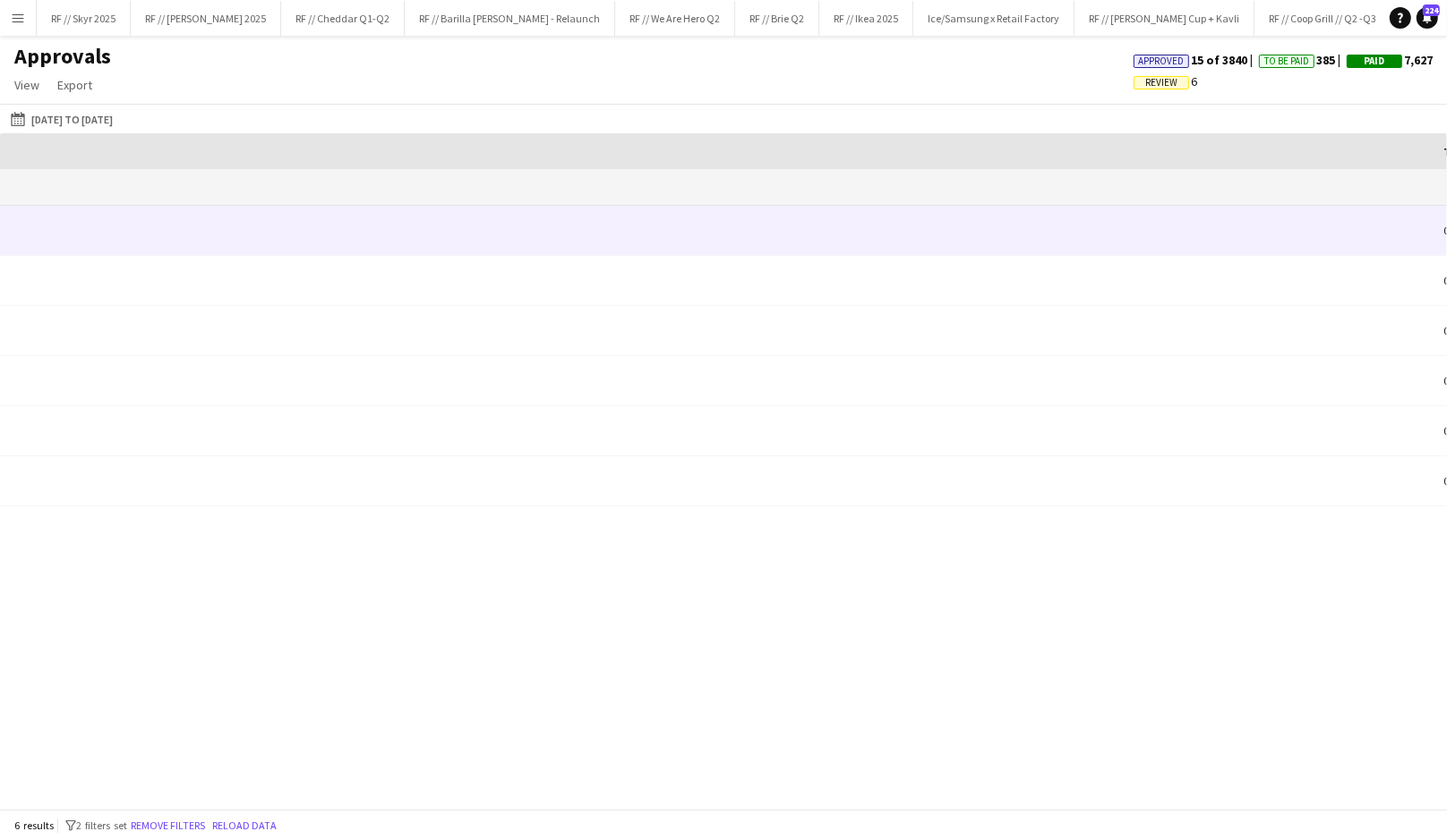
scroll to position [0, 1680]
